Goal: Use online tool/utility: Utilize a website feature to perform a specific function

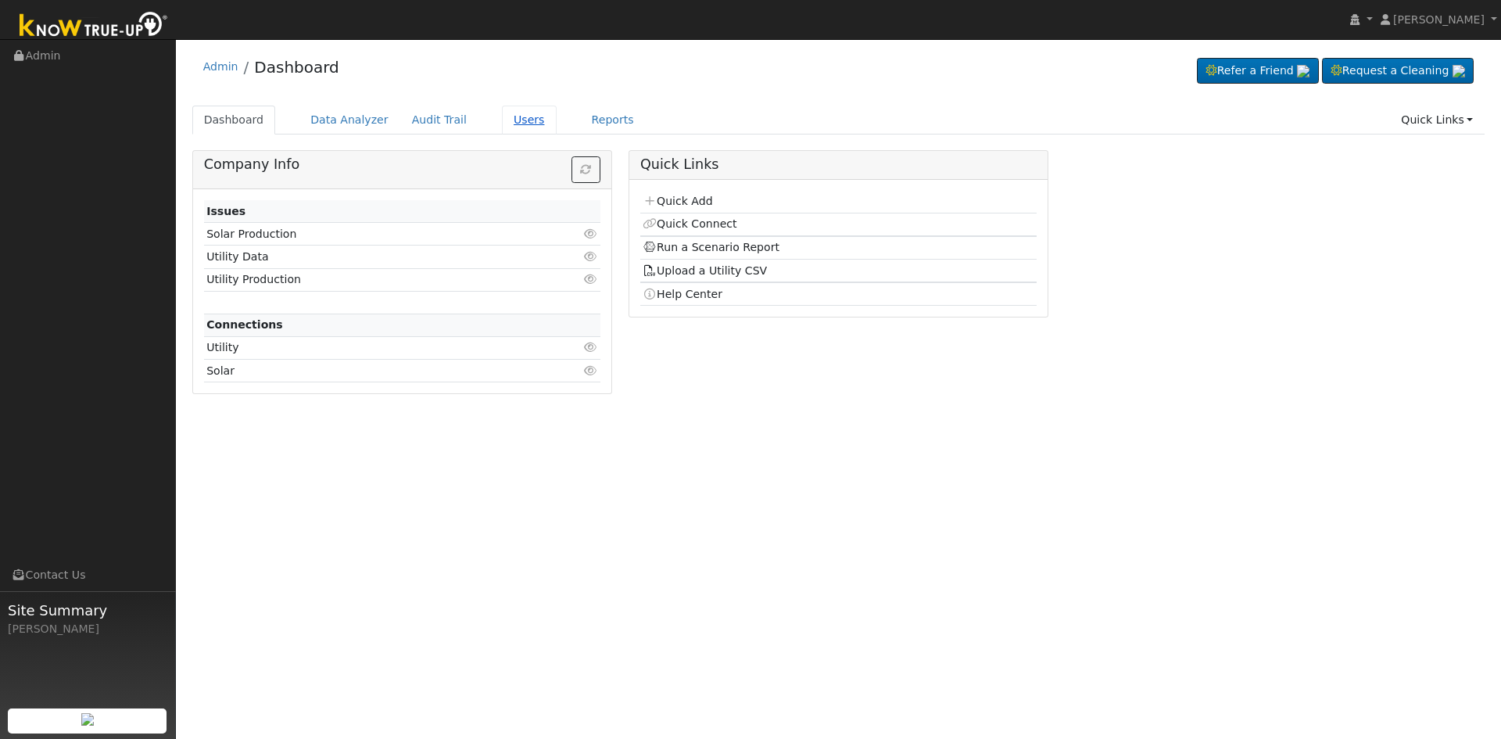
click at [507, 120] on link "Users" at bounding box center [529, 120] width 55 height 29
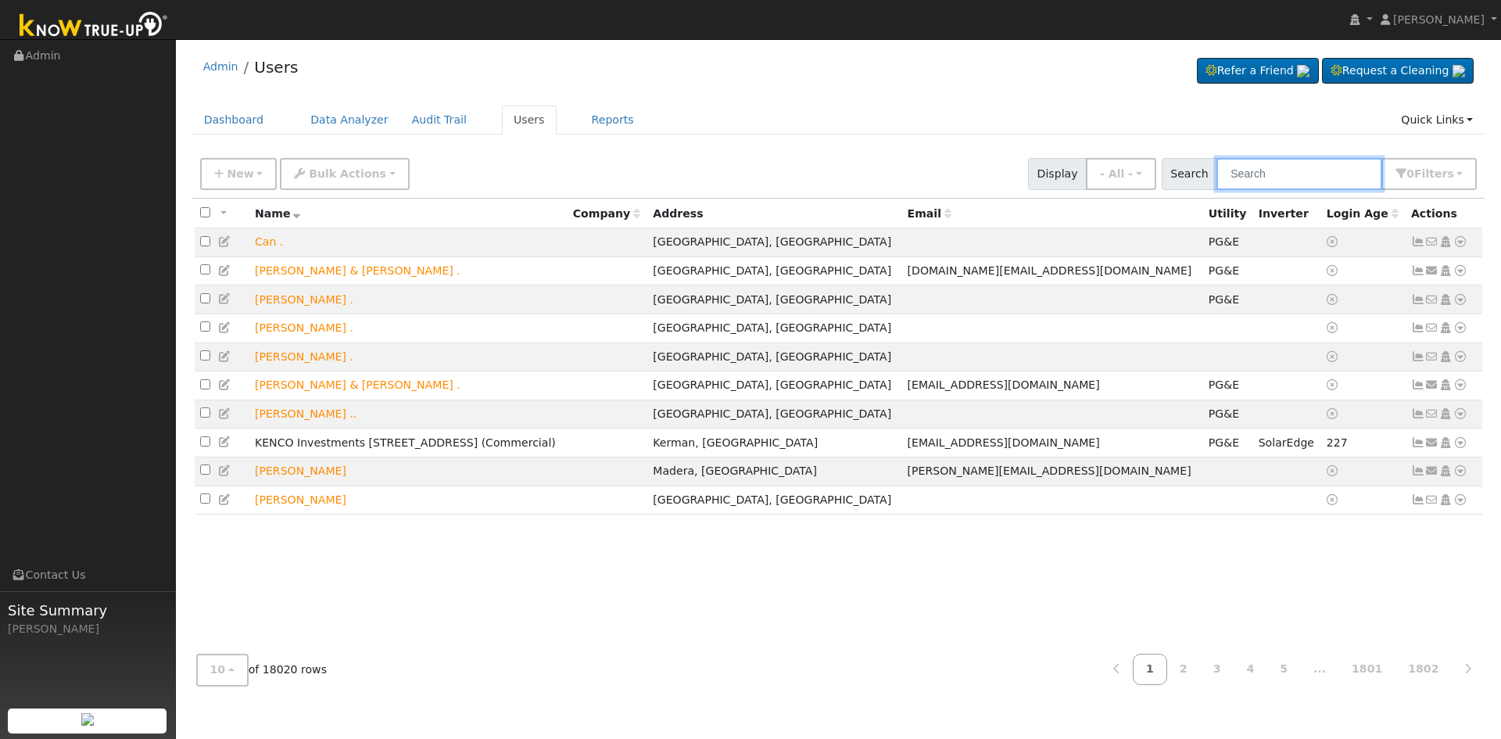
click at [1261, 167] on input "text" at bounding box center [1299, 174] width 166 height 32
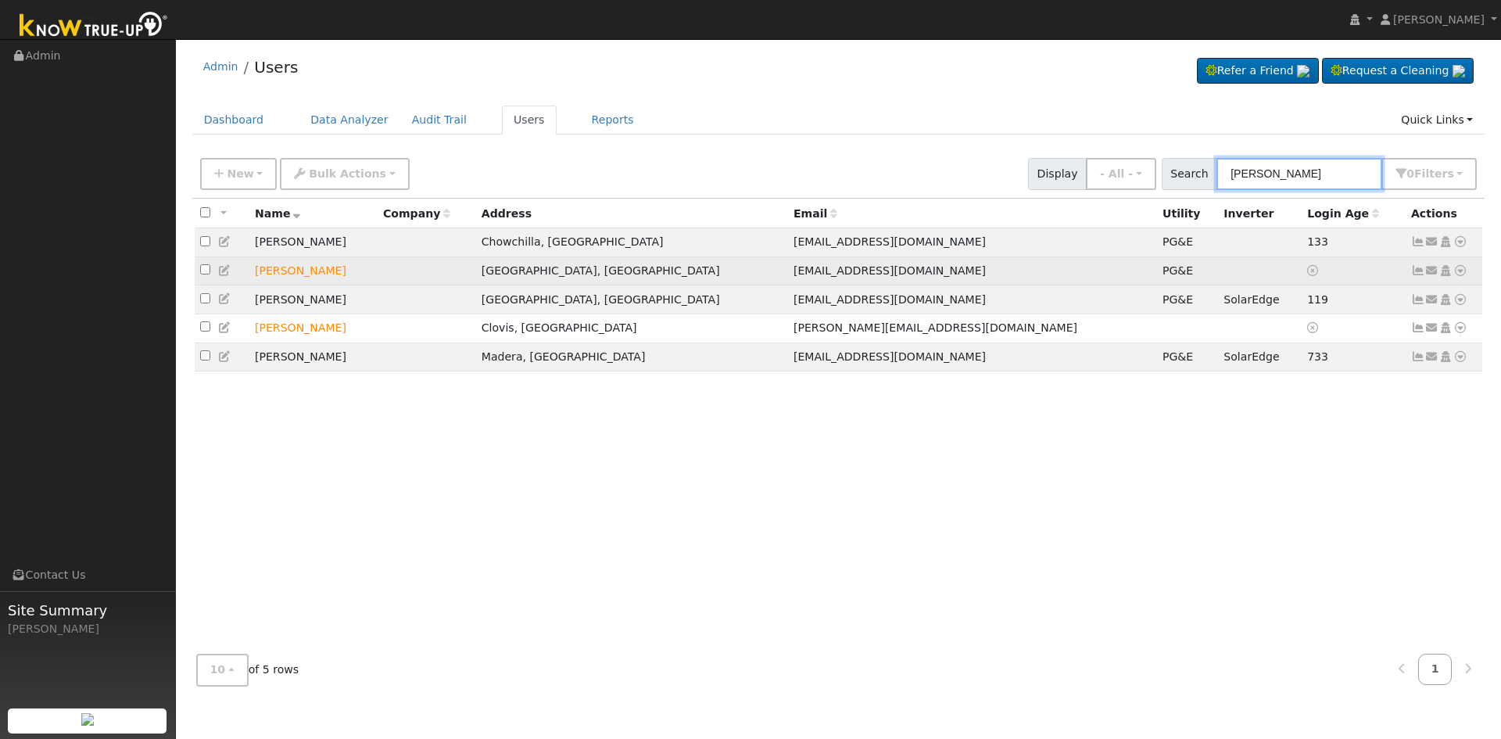
type input "michael ber"
click at [1461, 272] on icon at bounding box center [1460, 270] width 14 height 11
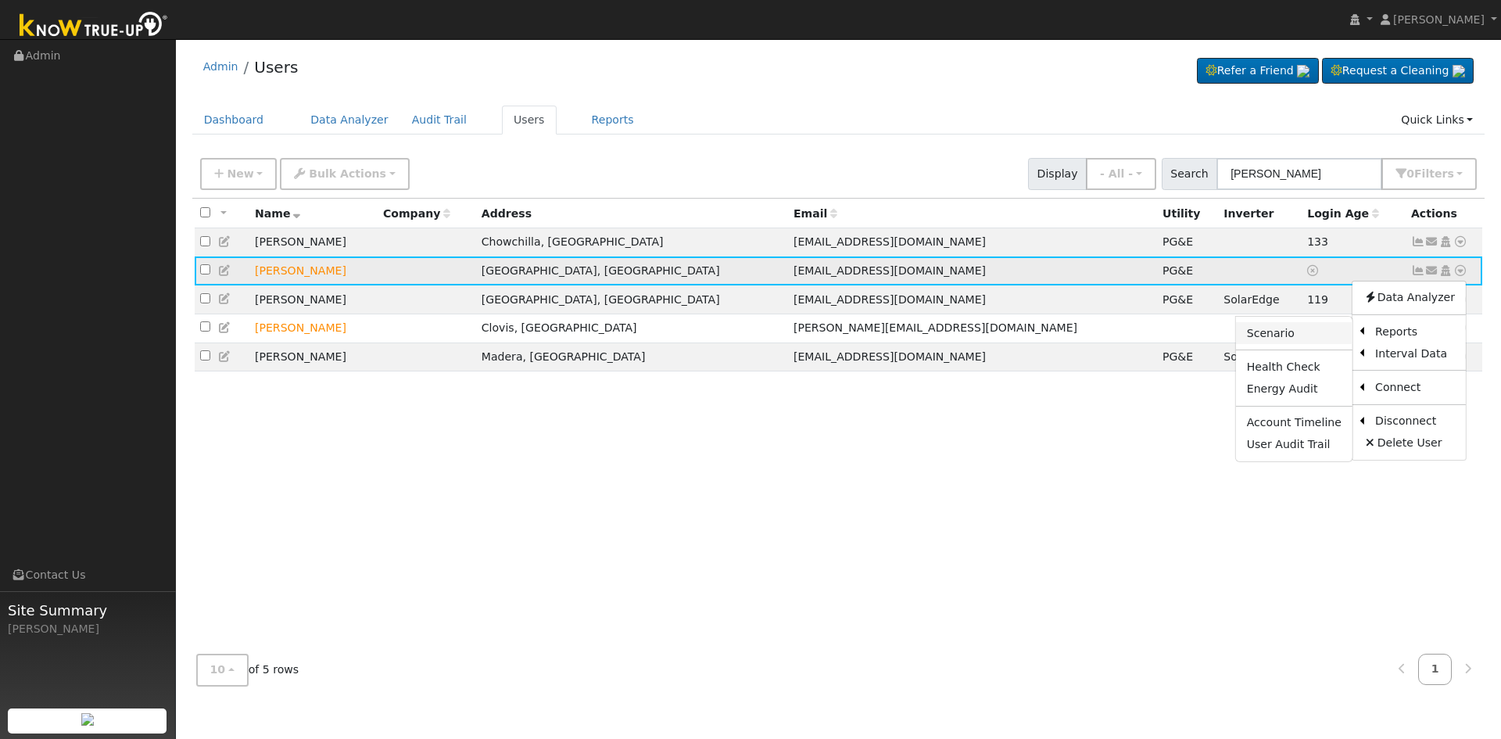
click at [1253, 331] on link "Scenario" at bounding box center [1294, 333] width 116 height 22
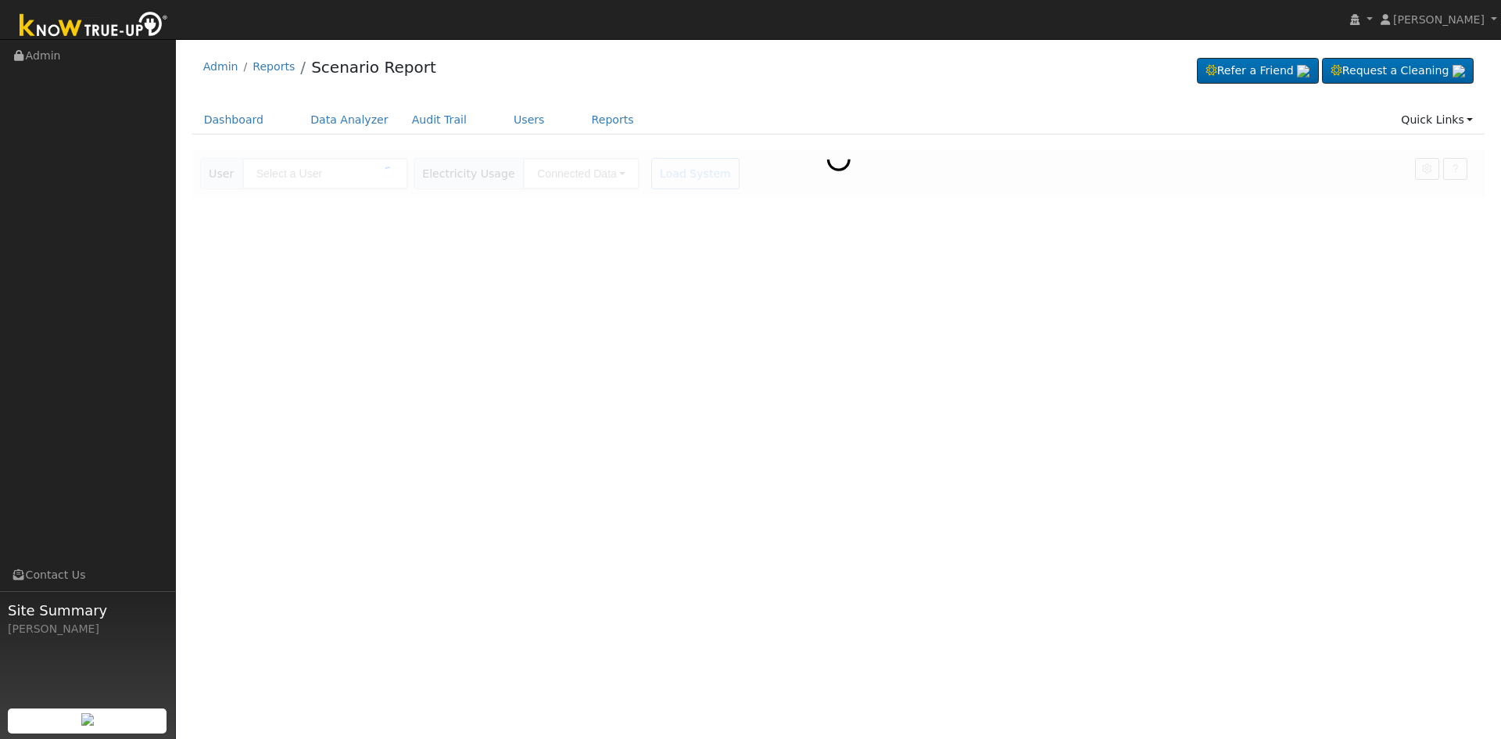
type input "[PERSON_NAME]"
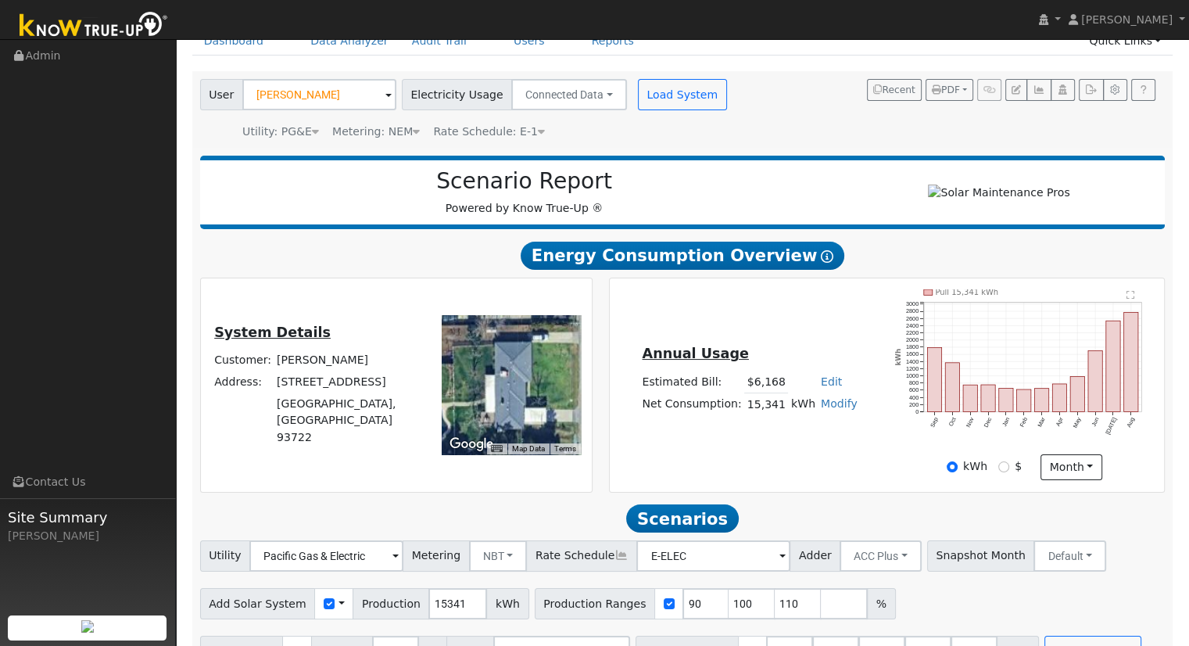
scroll to position [122, 0]
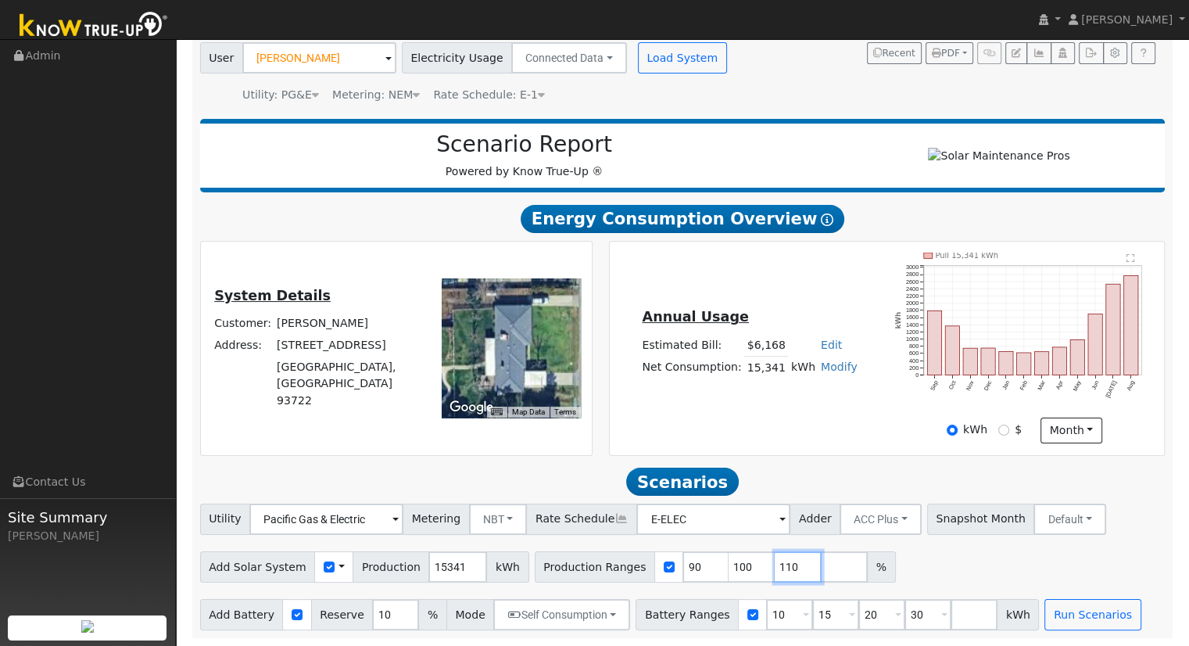
click at [775, 567] on input "110" at bounding box center [798, 566] width 47 height 31
type input "1"
type input "129.7568607"
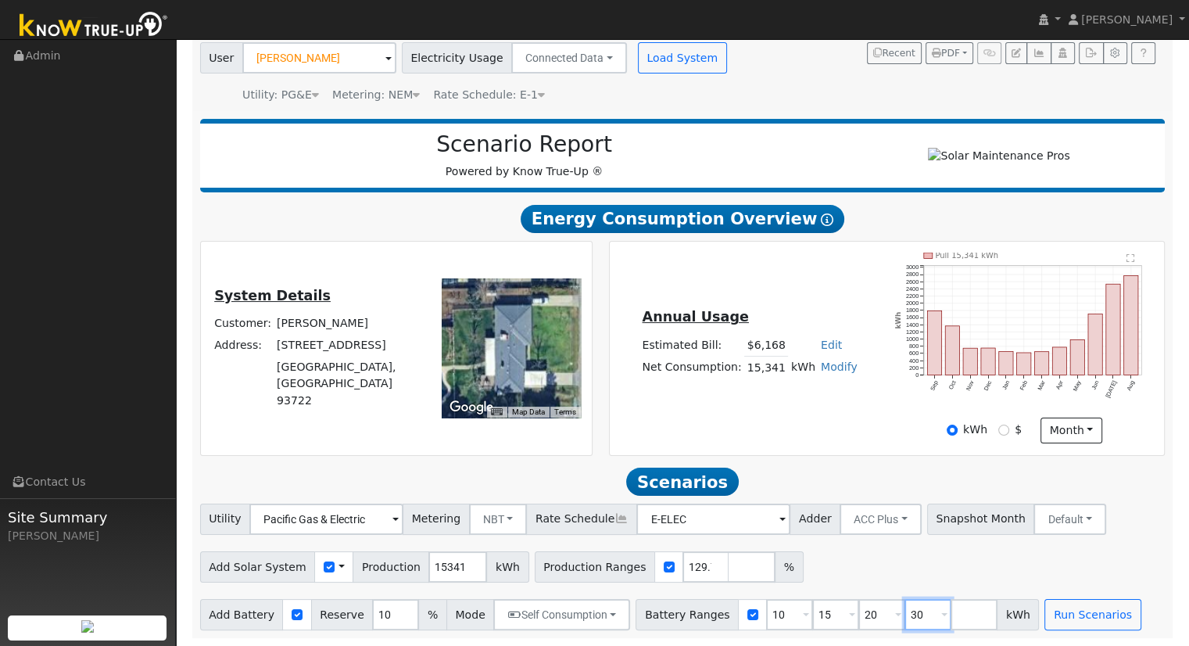
click at [904, 617] on input "30" at bounding box center [927, 614] width 47 height 31
type input "3"
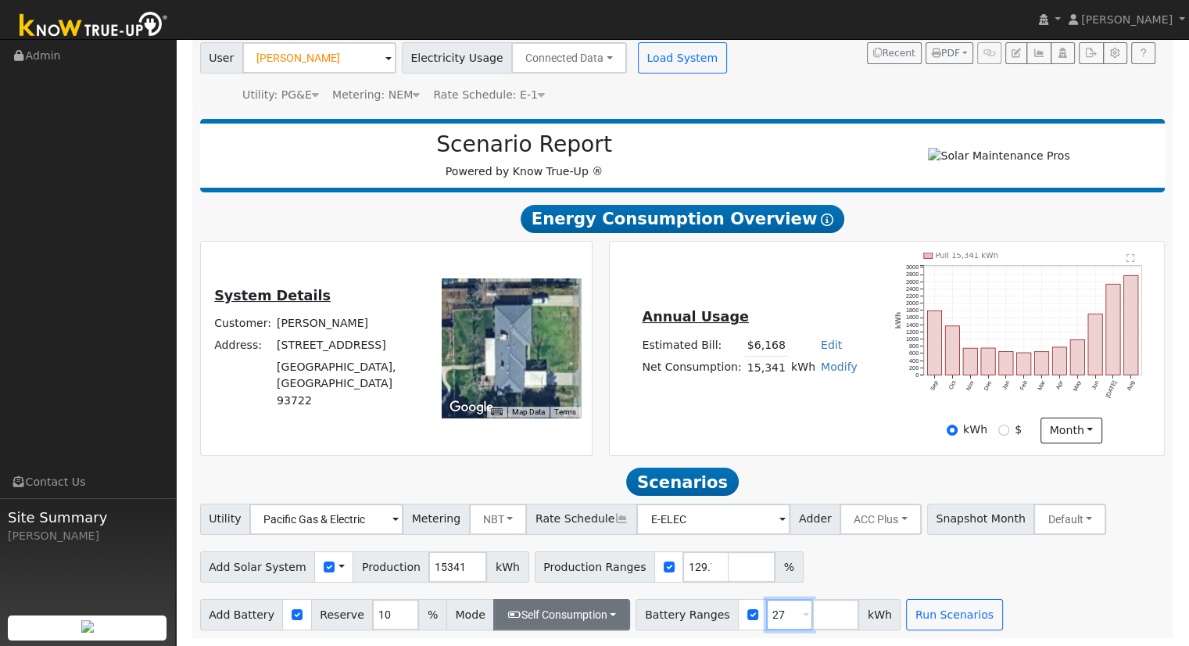
type input "27"
click at [560, 617] on button "Self Consumption" at bounding box center [561, 614] width 137 height 31
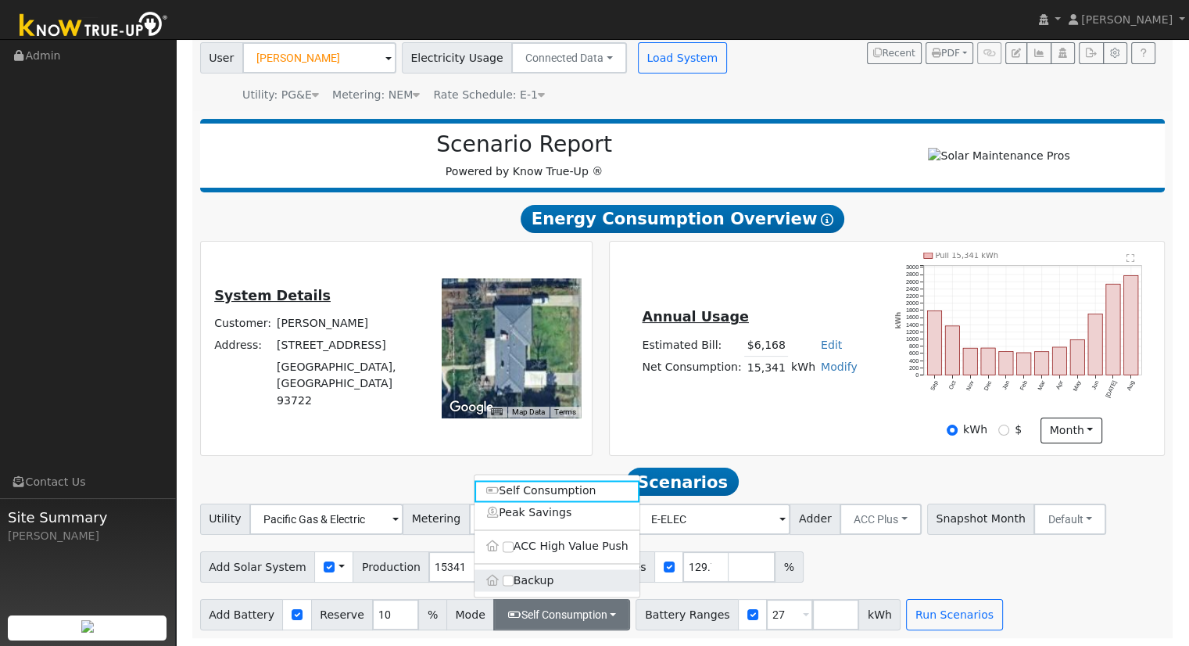
click at [569, 580] on label "Backup" at bounding box center [556, 580] width 165 height 22
click at [514, 580] on input "Backup" at bounding box center [508, 580] width 11 height 11
type input "20"
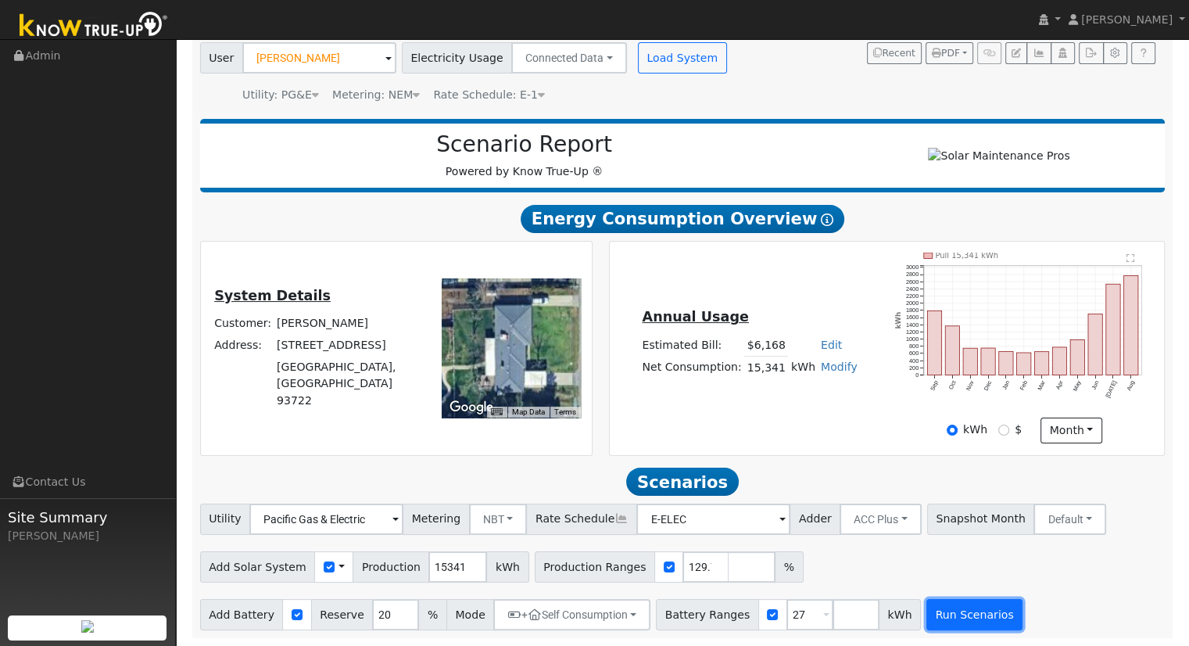
click at [936, 625] on button "Run Scenarios" at bounding box center [974, 614] width 96 height 31
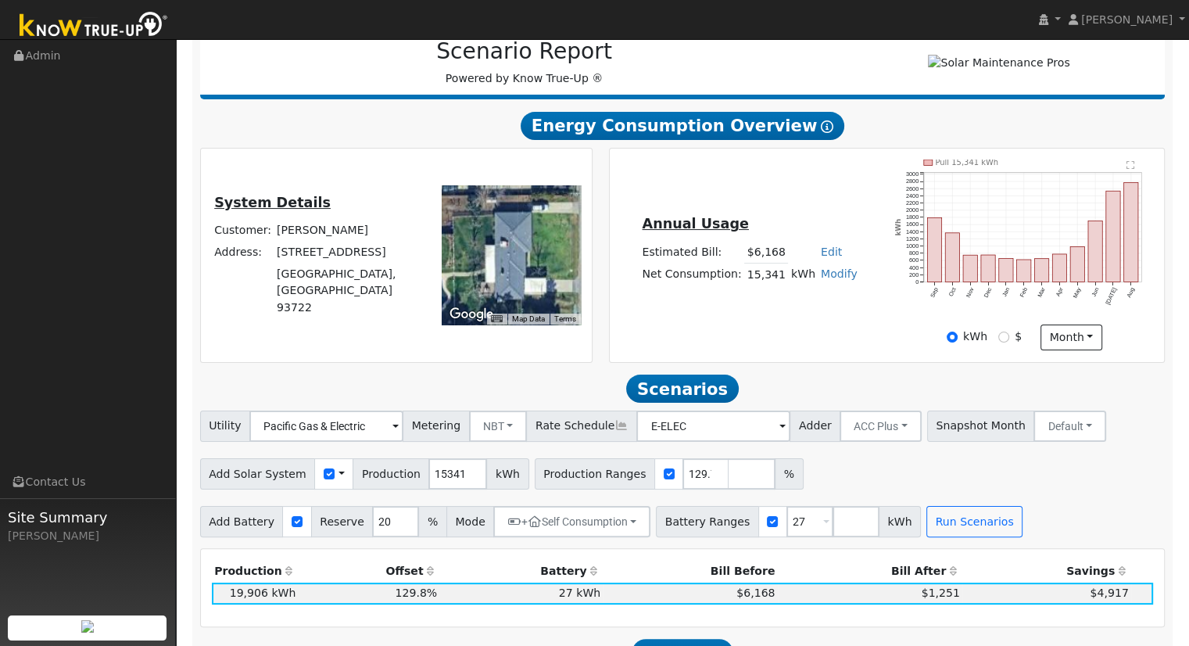
scroll to position [235, 0]
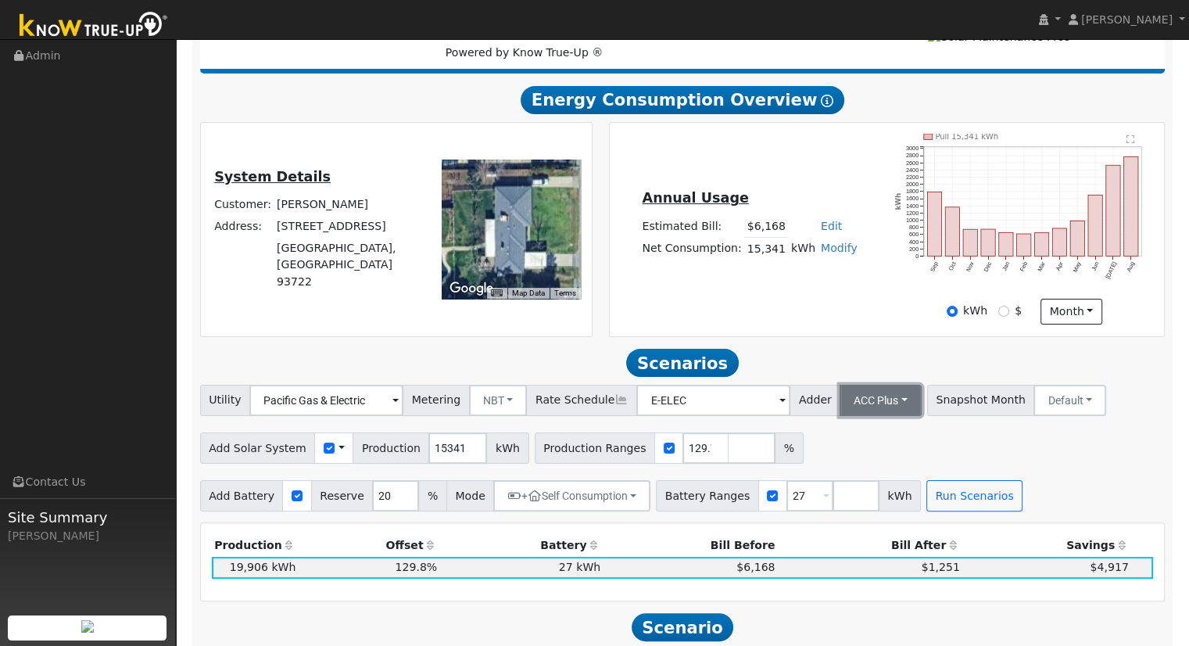
click at [875, 405] on button "ACC Plus" at bounding box center [881, 400] width 82 height 31
click at [862, 479] on link "SB-535" at bounding box center [863, 478] width 109 height 22
drag, startPoint x: 934, startPoint y: 489, endPoint x: 930, endPoint y: 478, distance: 10.9
click at [930, 478] on div "Utility Pacific Gas & Electric Metering NBT NEM NBT Rate Schedule E-ELEC Adder …" at bounding box center [683, 448] width 982 height 127
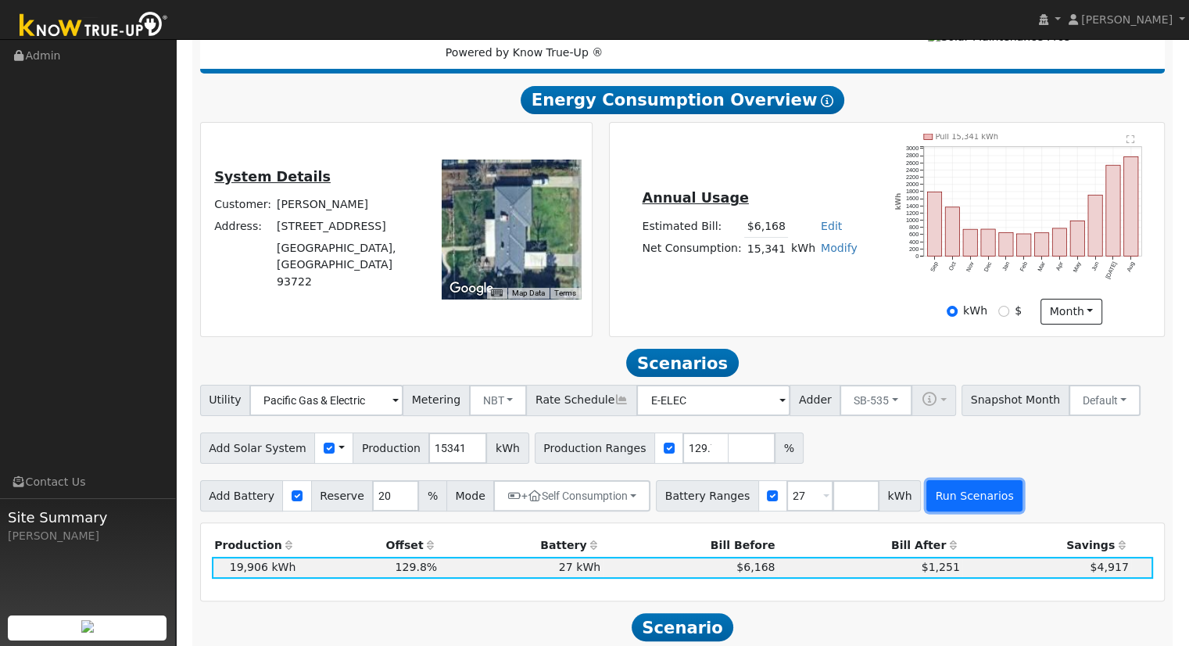
click at [933, 505] on button "Run Scenarios" at bounding box center [974, 495] width 96 height 31
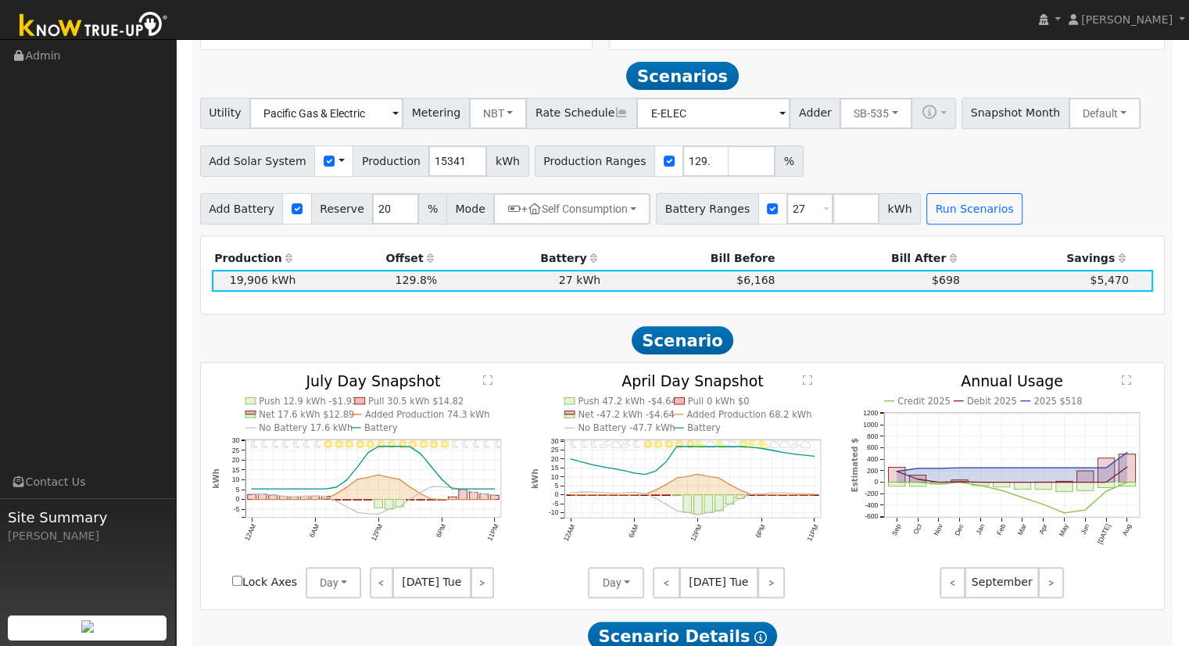
scroll to position [541, 0]
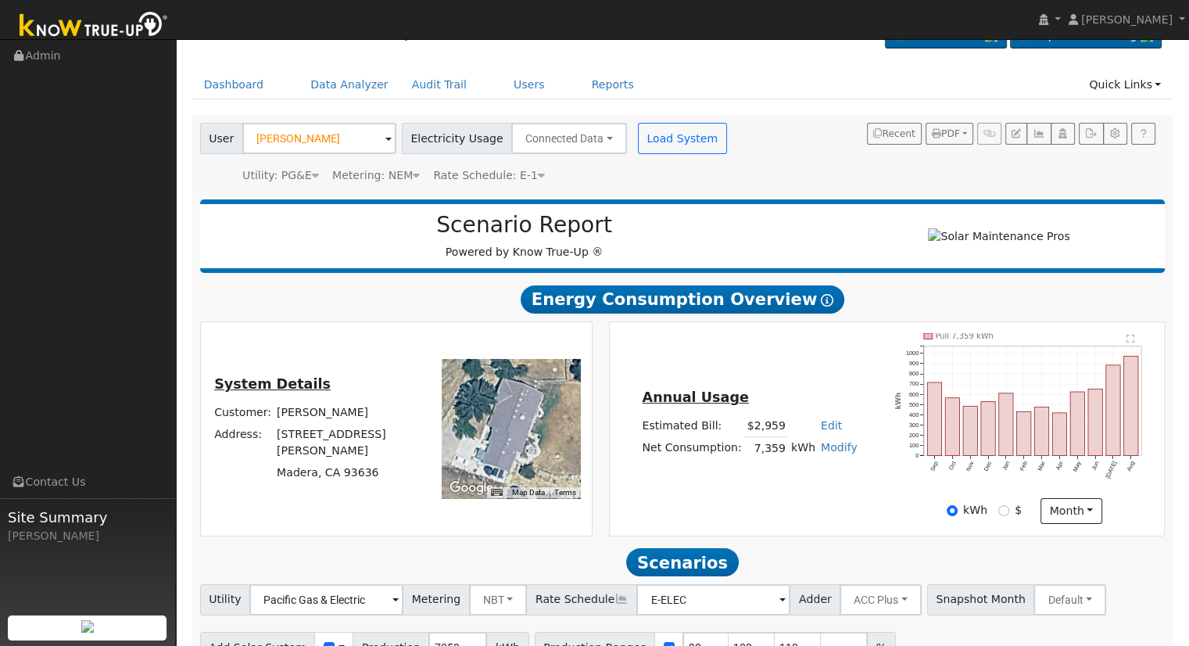
scroll to position [122, 0]
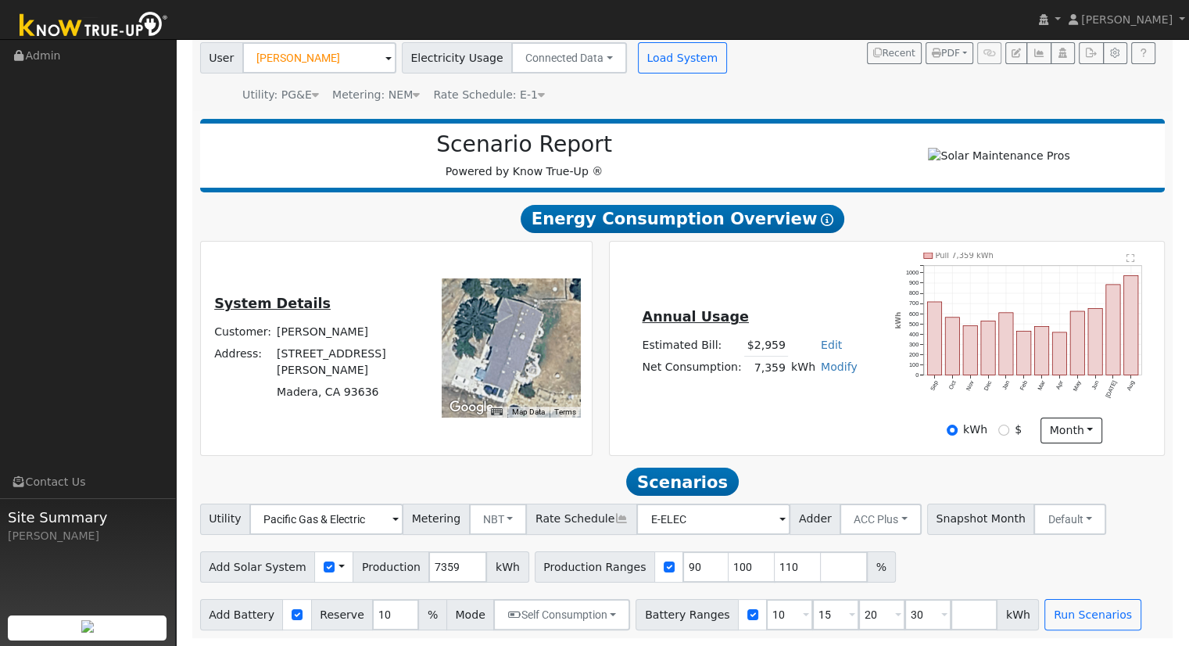
click at [825, 341] on link "Edit" at bounding box center [831, 344] width 21 height 13
click at [815, 291] on div "Annual Usage Estimated Bill: $2,959 Edit Estimated Bill $ Annual Net Consumptio…" at bounding box center [887, 347] width 550 height 191
click at [823, 343] on link "Edit" at bounding box center [831, 344] width 21 height 13
type input "3374"
click at [838, 431] on div "Annual Usage Estimated Bill: $3,374 Edit Estimated Bill $ 3374 Annual Net Consu…" at bounding box center [887, 347] width 550 height 191
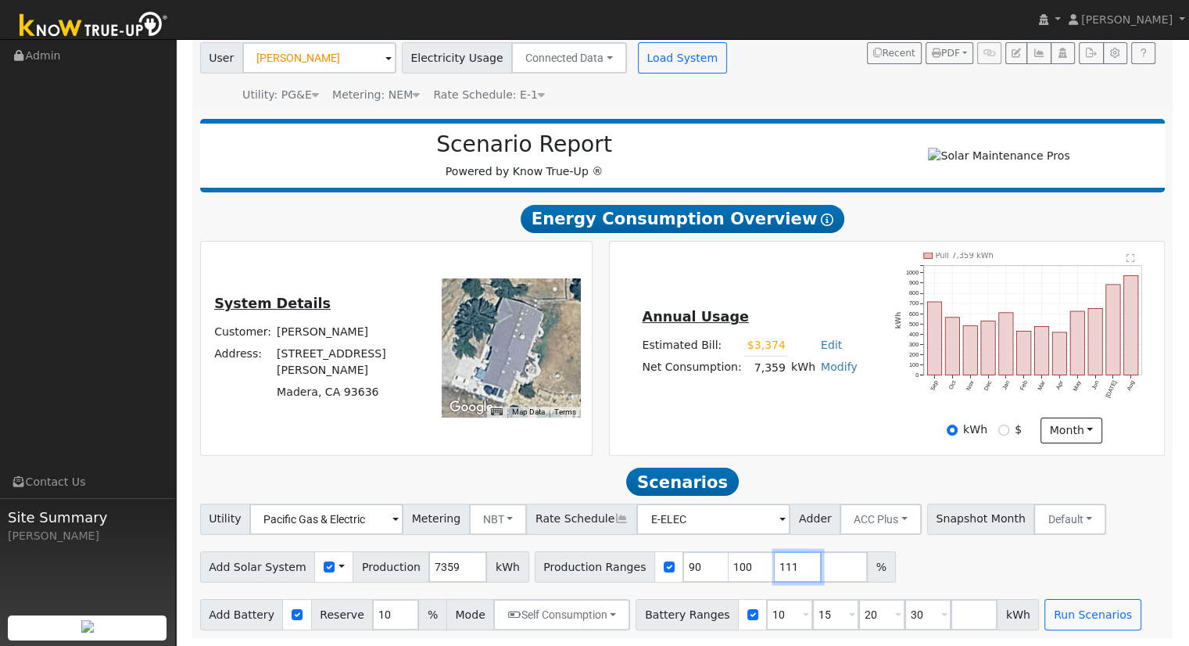
click at [775, 563] on input "111" at bounding box center [798, 566] width 47 height 31
type input "1"
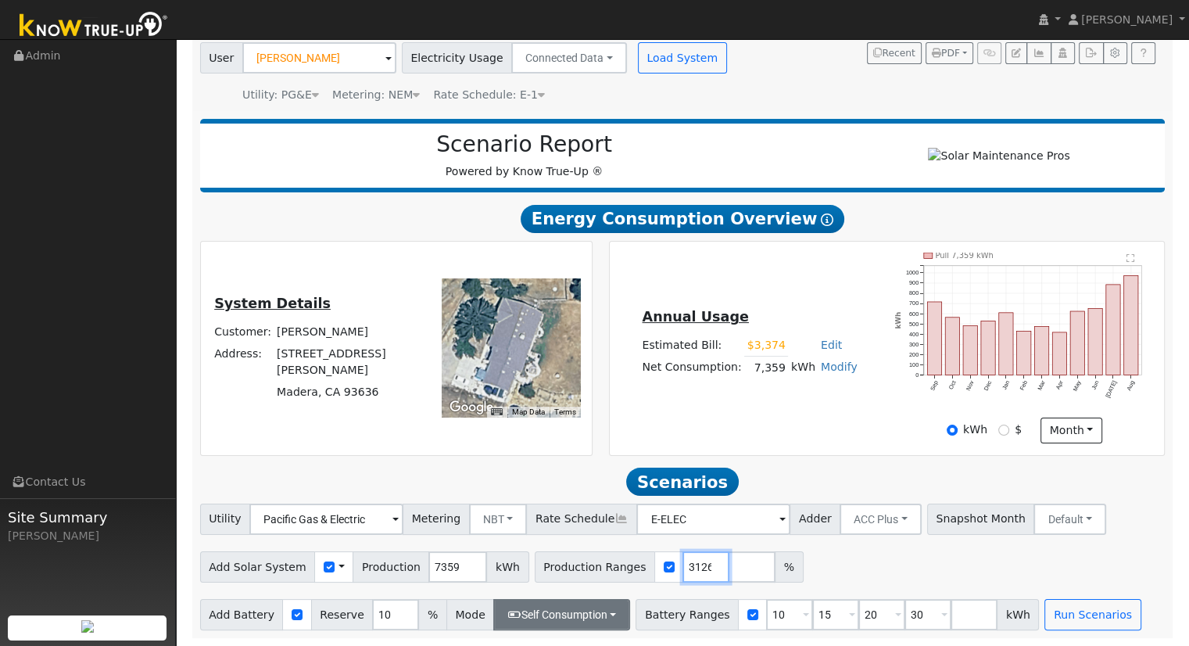
type input "140.032613126"
click at [597, 600] on button "Self Consumption" at bounding box center [561, 614] width 137 height 31
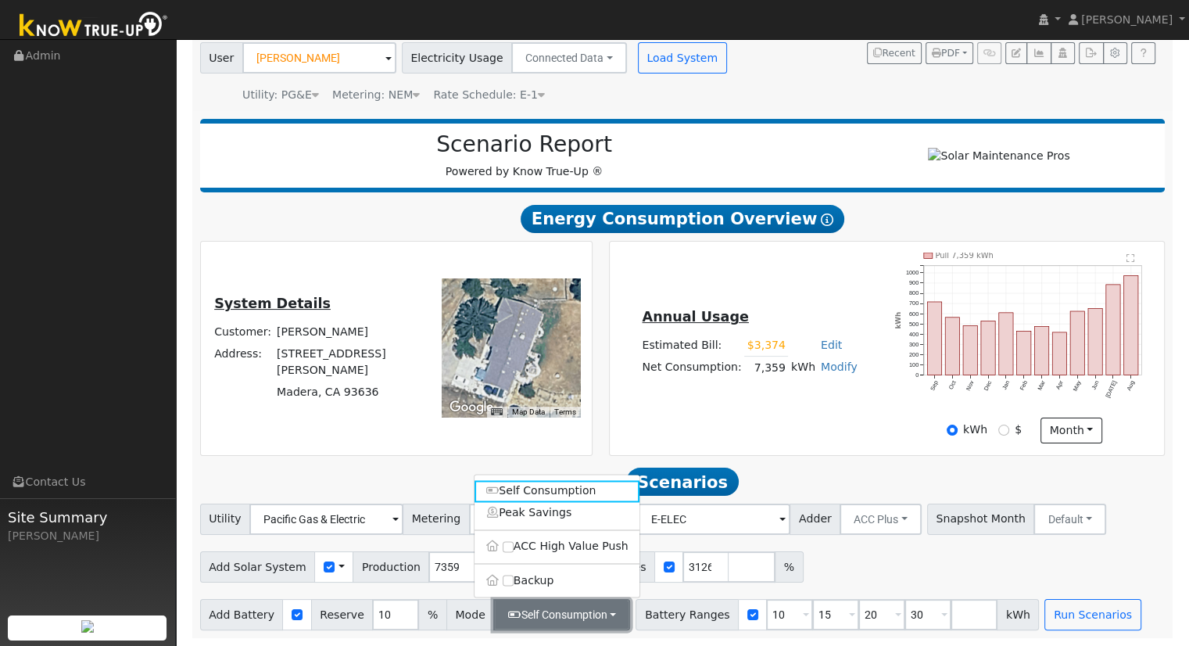
scroll to position [0, 0]
click at [550, 584] on label "Backup" at bounding box center [556, 580] width 165 height 22
click at [514, 584] on input "Backup" at bounding box center [508, 580] width 11 height 11
type input "20"
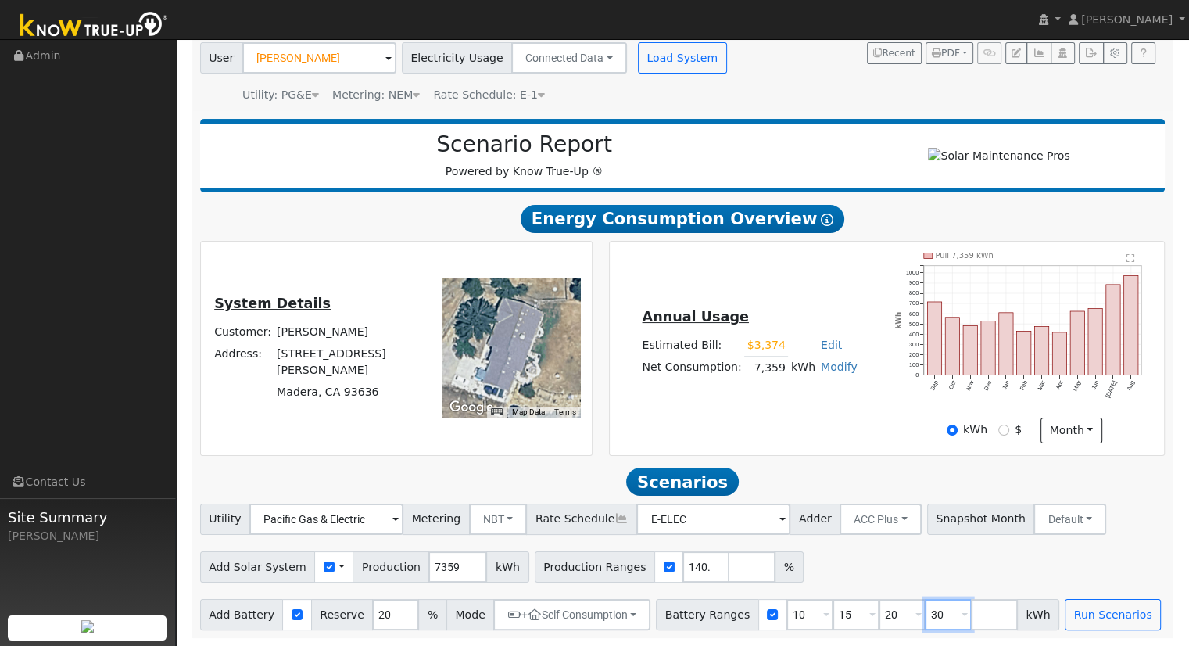
click at [925, 608] on input "30" at bounding box center [948, 614] width 47 height 31
type input "3"
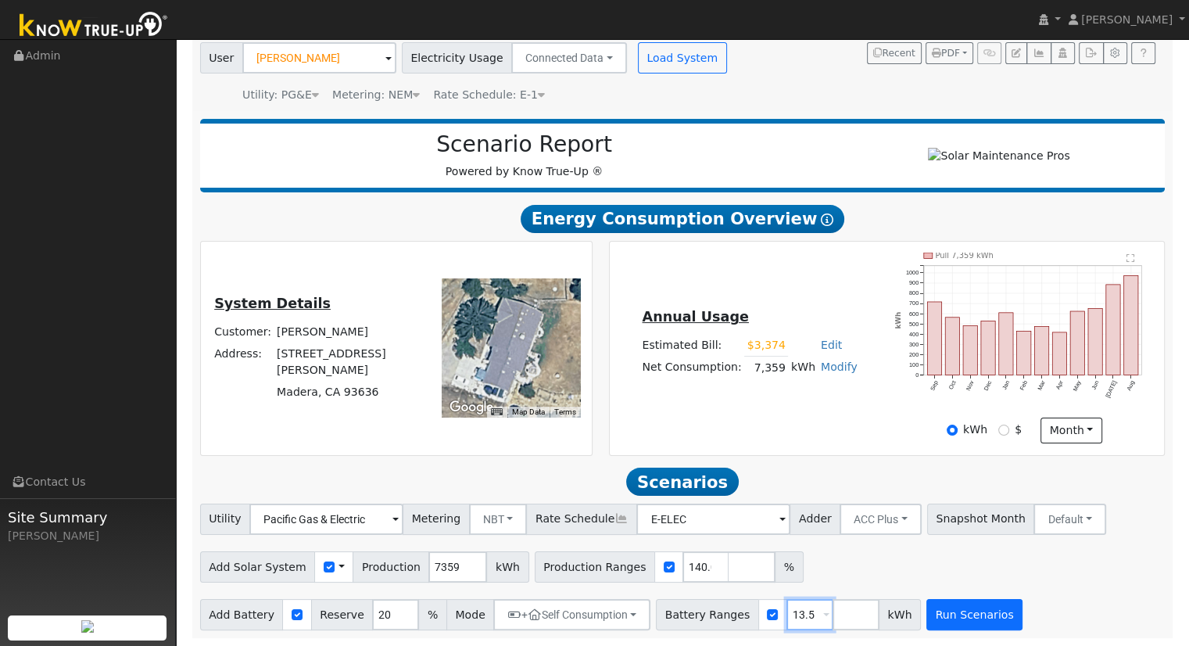
type input "13.5"
click at [939, 611] on button "Run Scenarios" at bounding box center [974, 614] width 96 height 31
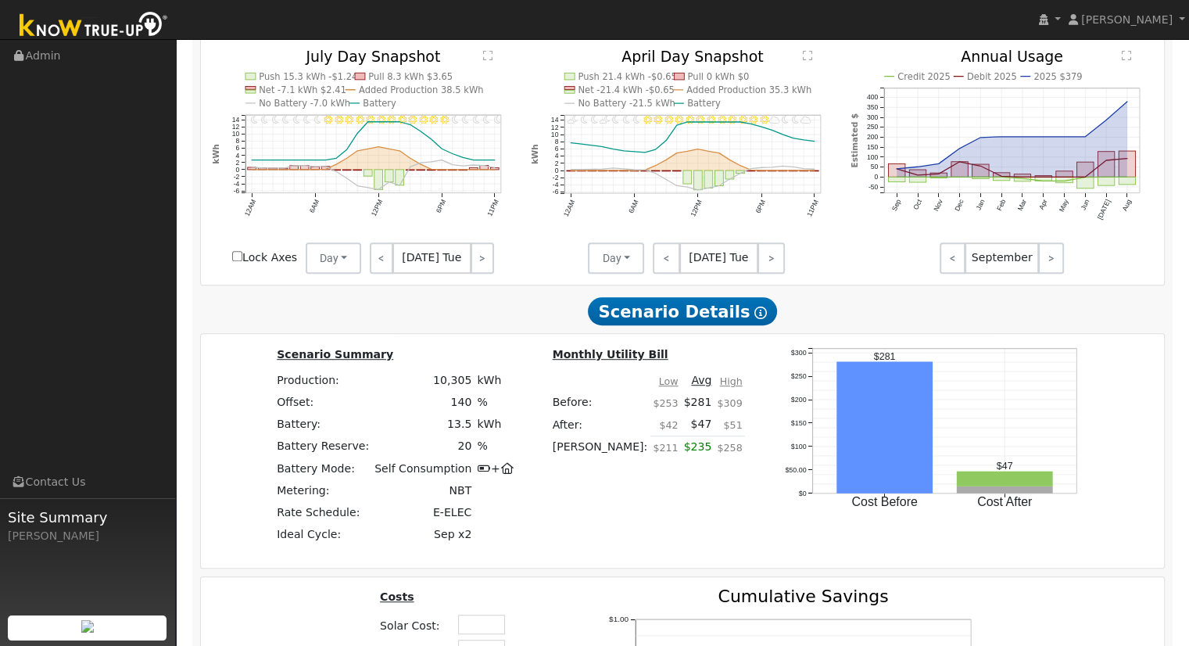
scroll to position [1148, 0]
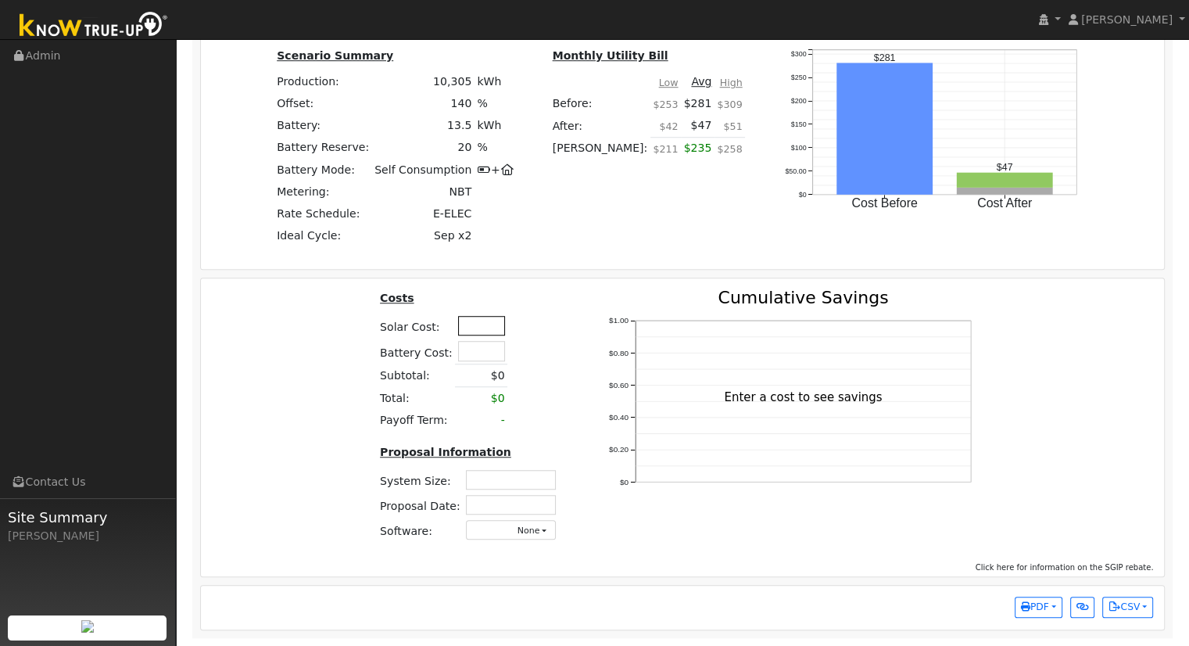
click at [486, 324] on input "text" at bounding box center [481, 326] width 47 height 20
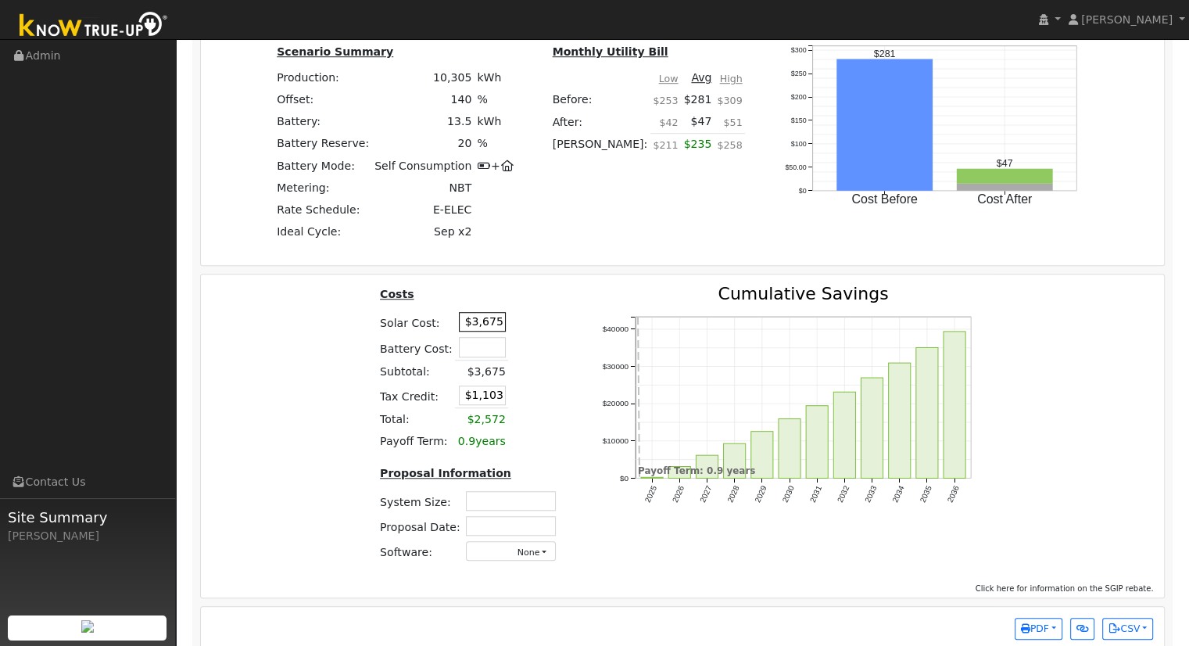
click at [491, 326] on input "$3,675" at bounding box center [482, 322] width 47 height 20
type input "$36,750"
type input "$11,025"
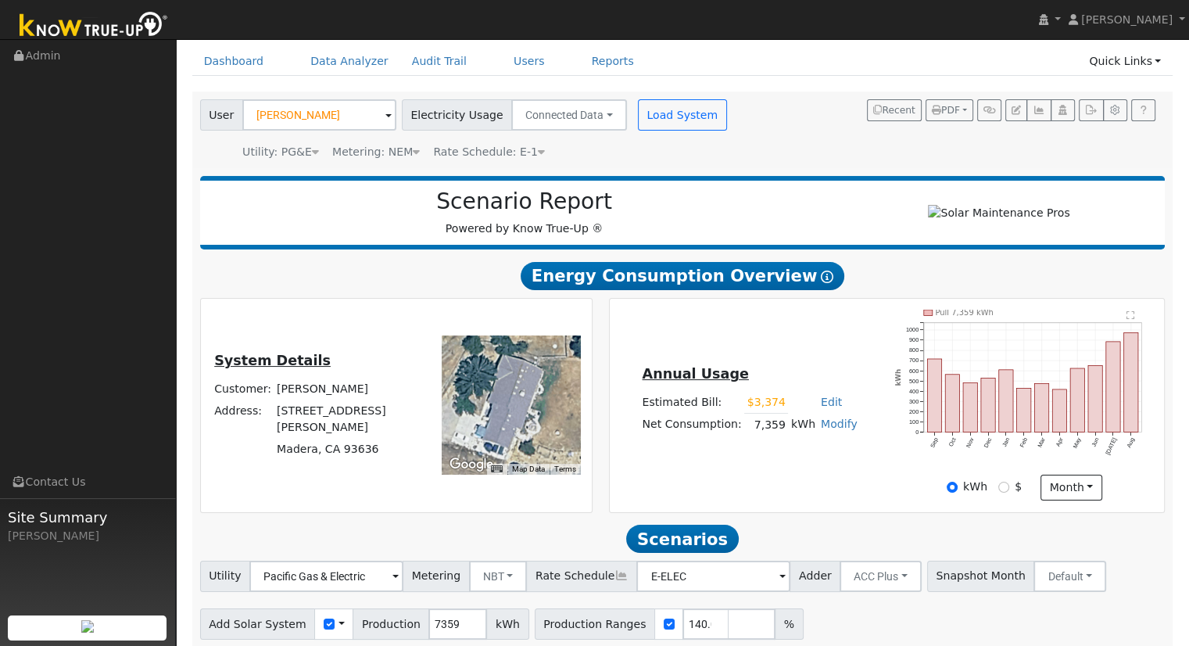
scroll to position [0, 0]
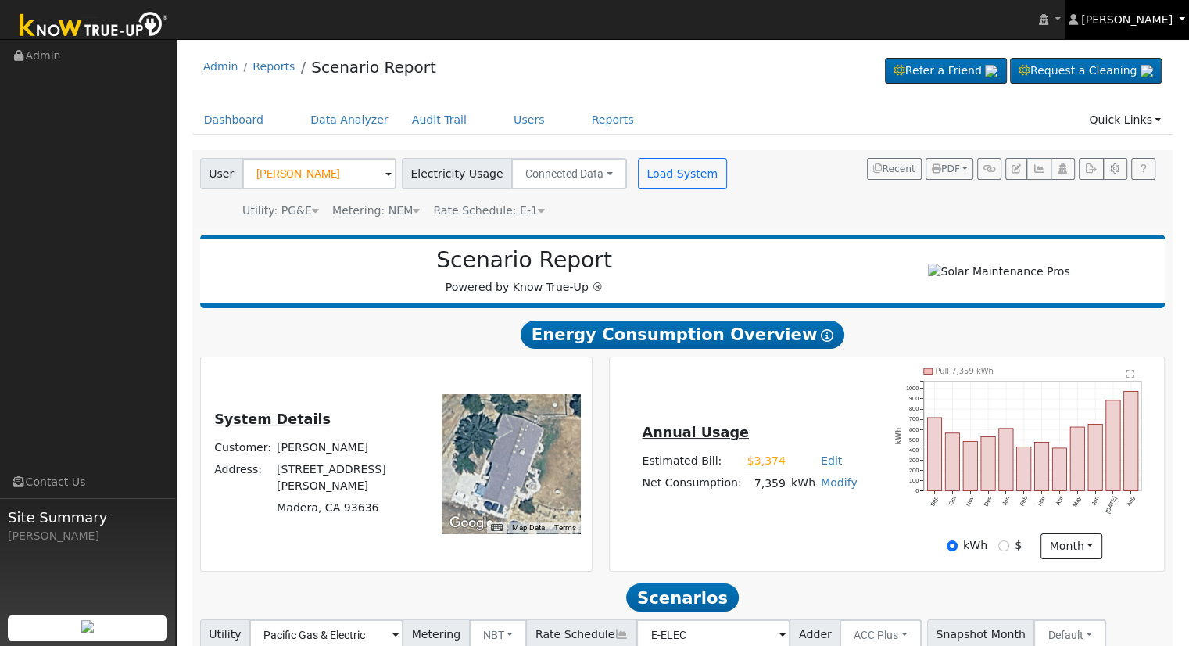
click at [1158, 23] on span "[PERSON_NAME]" at bounding box center [1126, 19] width 91 height 13
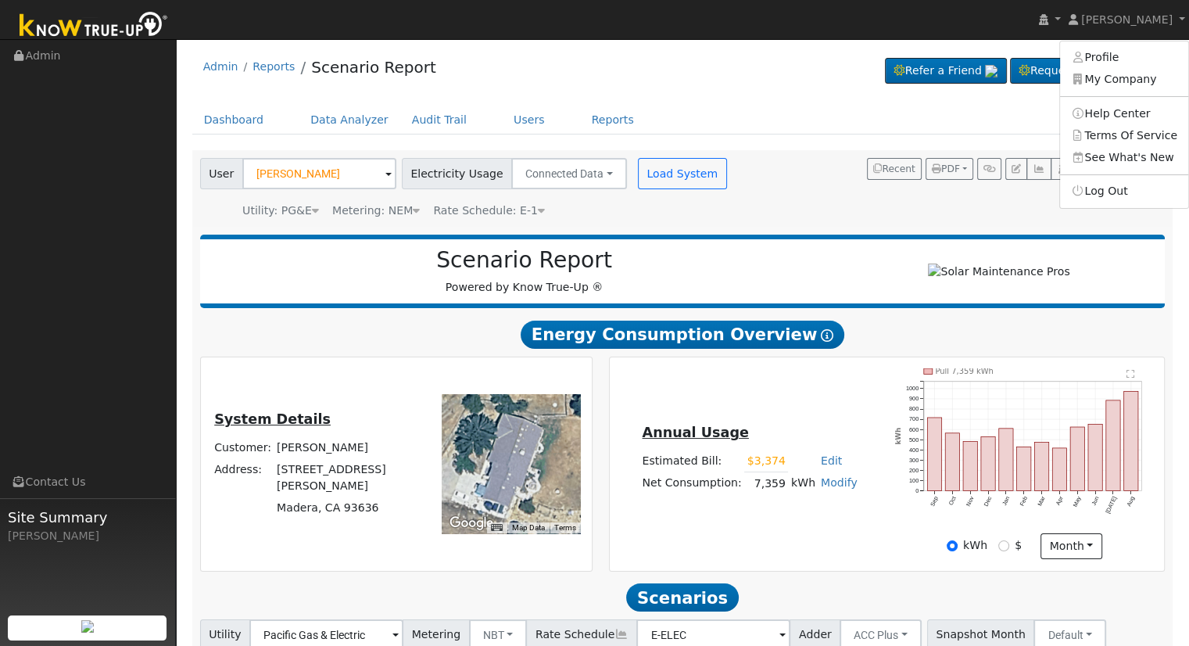
click at [938, 131] on ul "Dashboard Data Analyzer Audit Trail Users Reports Quick Links Quick Add Quick C…" at bounding box center [682, 120] width 981 height 29
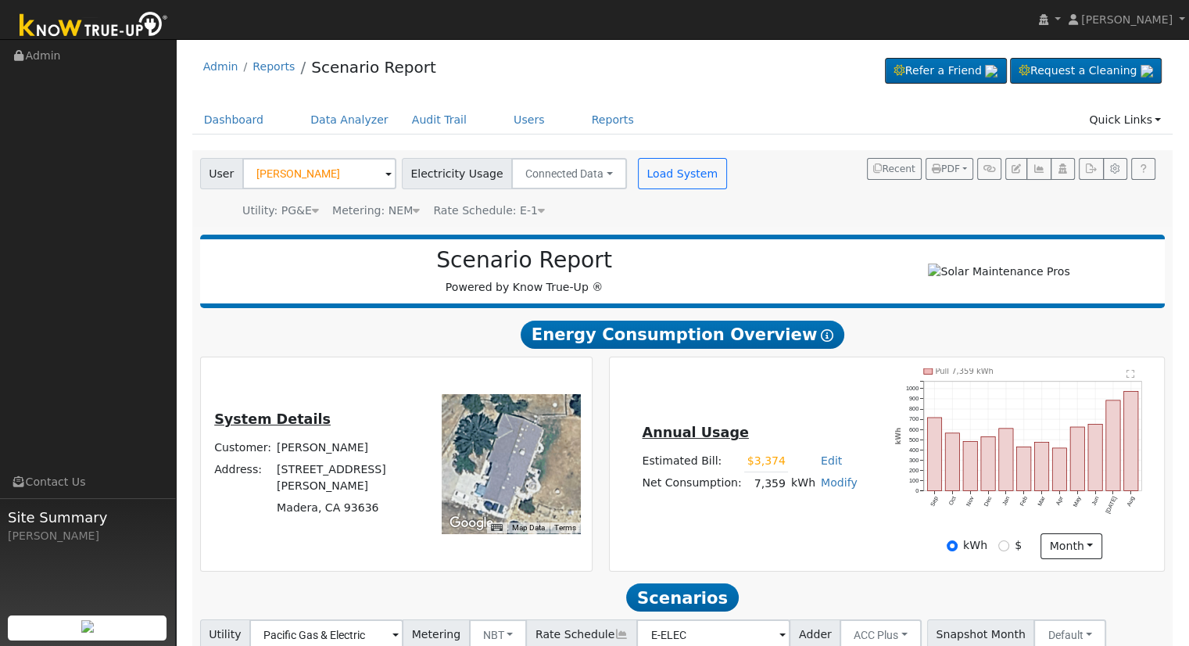
drag, startPoint x: 1173, startPoint y: 1, endPoint x: 828, endPoint y: 439, distance: 558.3
click at [828, 439] on h5 "Annual Usage" at bounding box center [749, 432] width 215 height 16
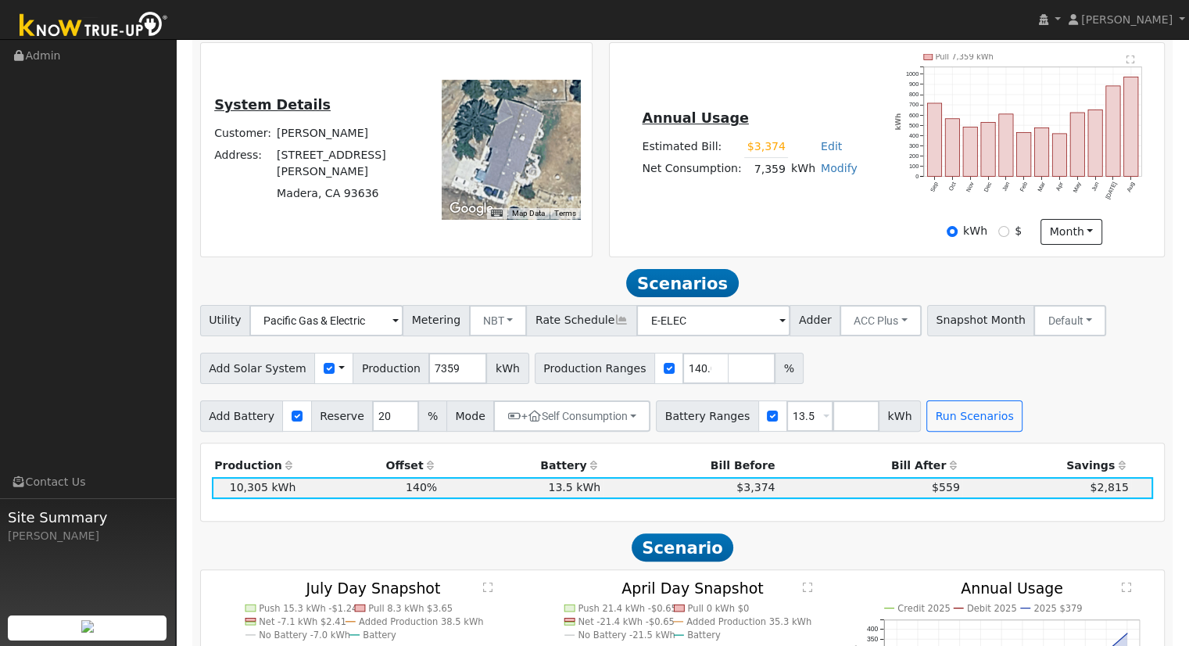
scroll to position [471, 0]
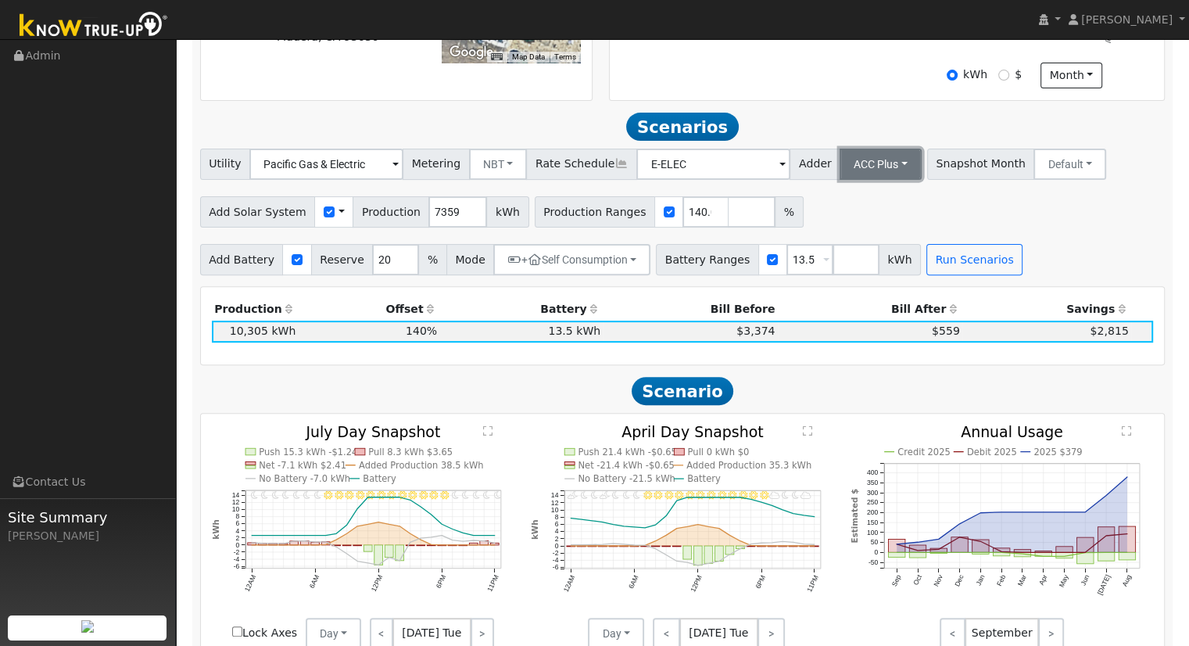
click at [840, 178] on button "ACC Plus" at bounding box center [881, 164] width 82 height 31
click at [848, 253] on link "SB-535" at bounding box center [863, 242] width 109 height 22
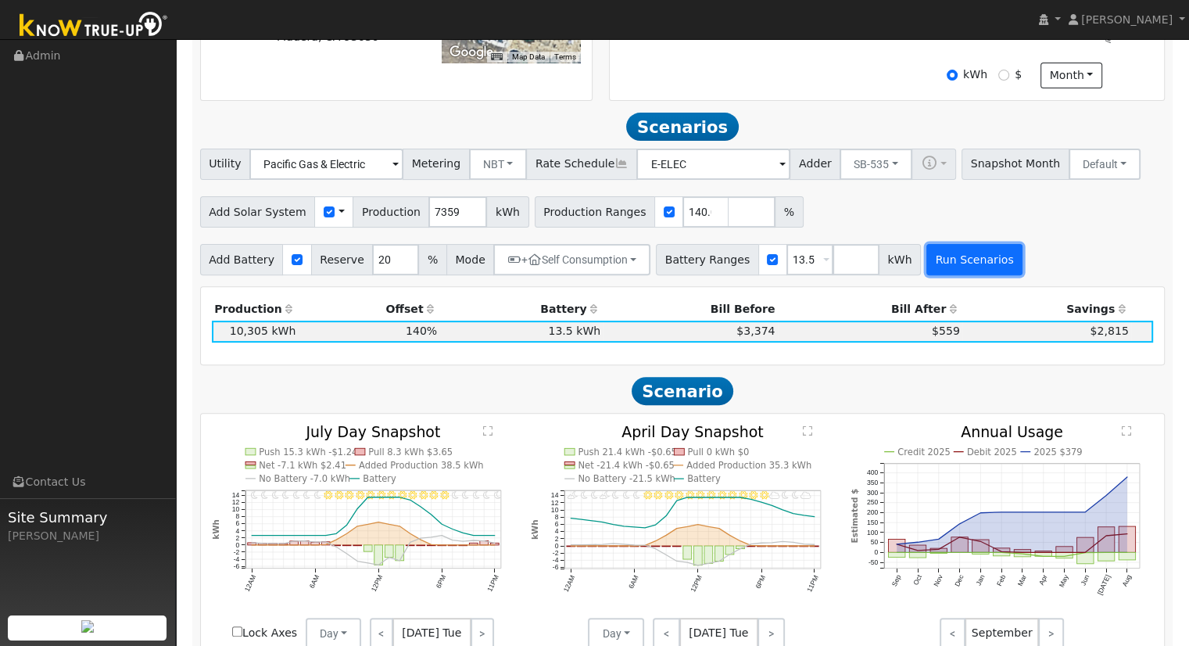
click at [944, 268] on button "Run Scenarios" at bounding box center [974, 259] width 96 height 31
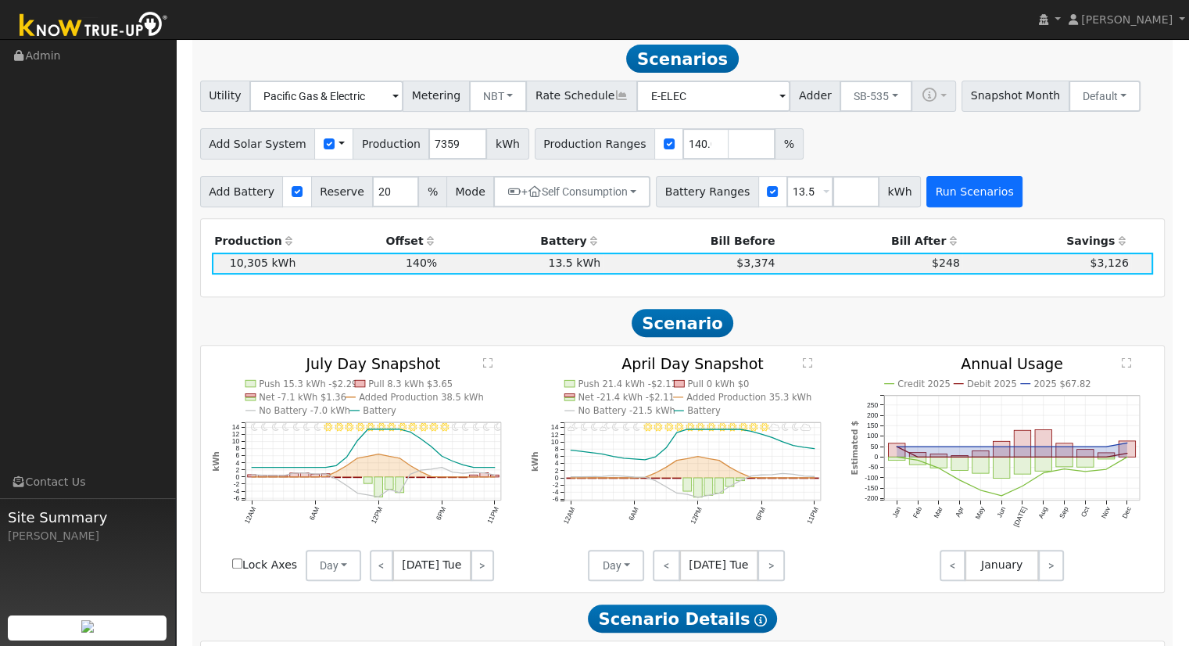
scroll to position [541, 0]
